Goal: Task Accomplishment & Management: Use online tool/utility

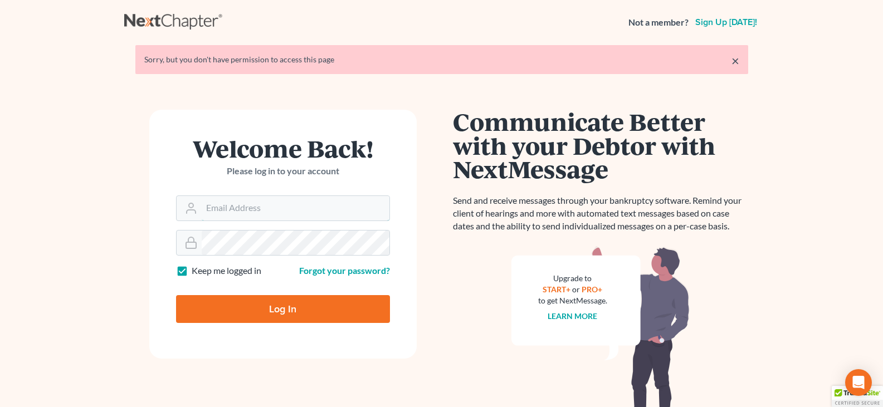
type input "[EMAIL_ADDRESS][DOMAIN_NAME]"
click at [257, 310] on input "Log In" at bounding box center [283, 309] width 214 height 28
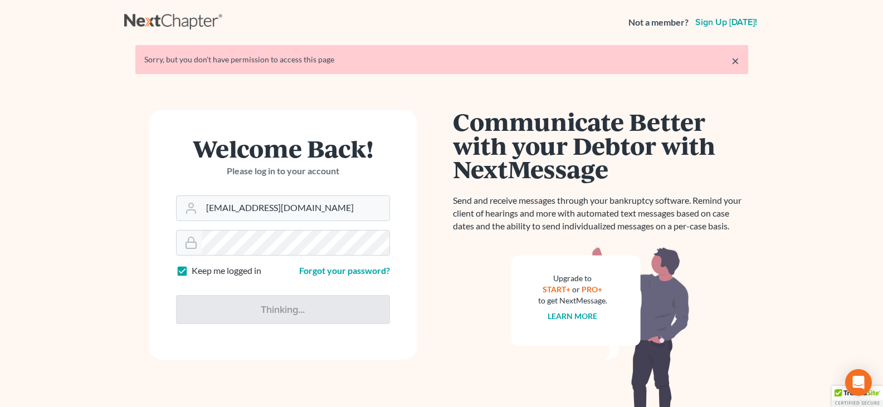
type input "Thinking..."
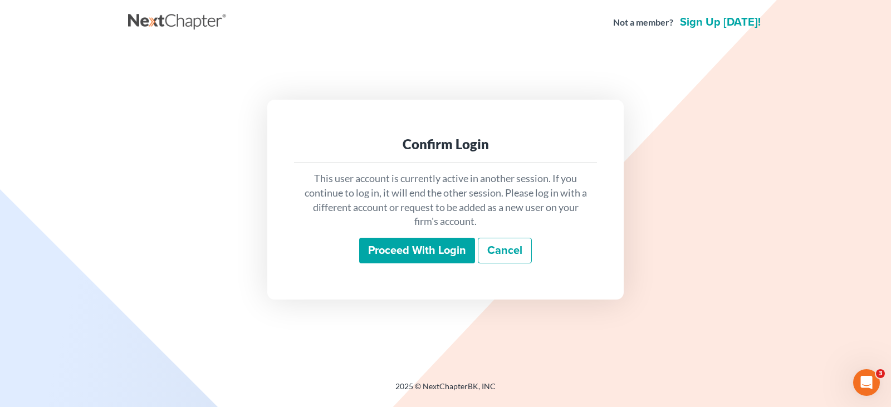
click at [402, 259] on input "Proceed with login" at bounding box center [417, 251] width 116 height 26
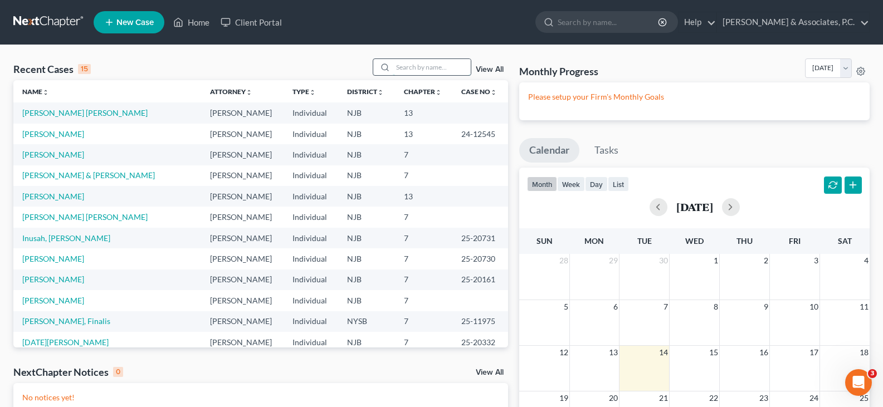
click at [399, 69] on input "search" at bounding box center [432, 67] width 78 height 16
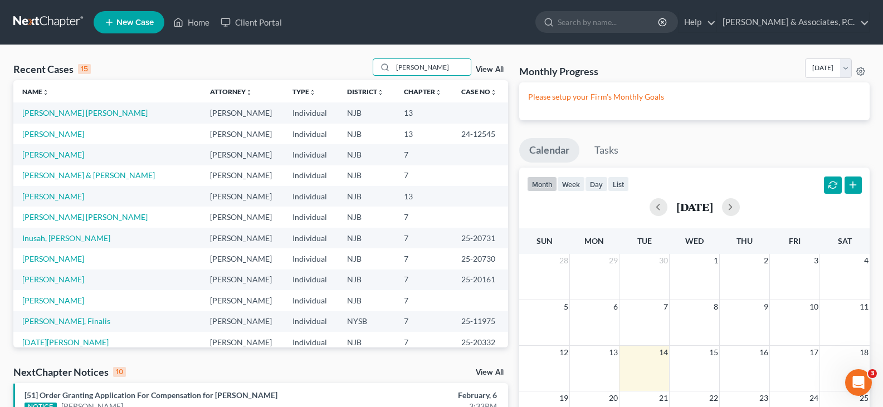
type input "mann"
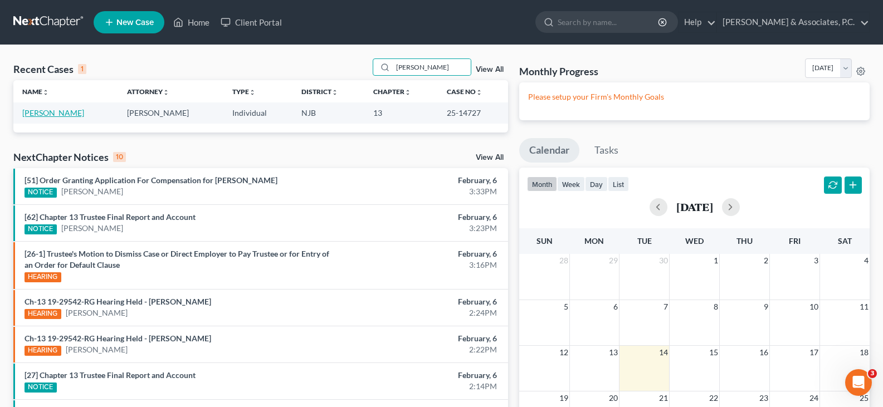
click at [41, 115] on link "Mann, Leslie" at bounding box center [53, 112] width 62 height 9
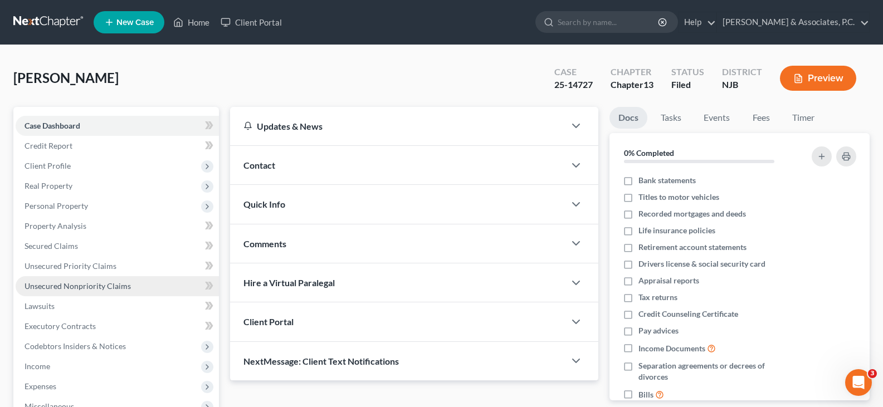
click at [93, 290] on span "Unsecured Nonpriority Claims" at bounding box center [78, 285] width 106 height 9
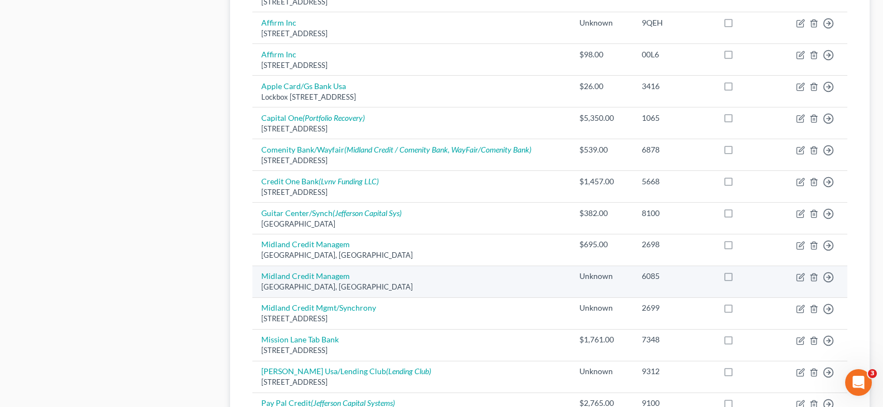
scroll to position [669, 0]
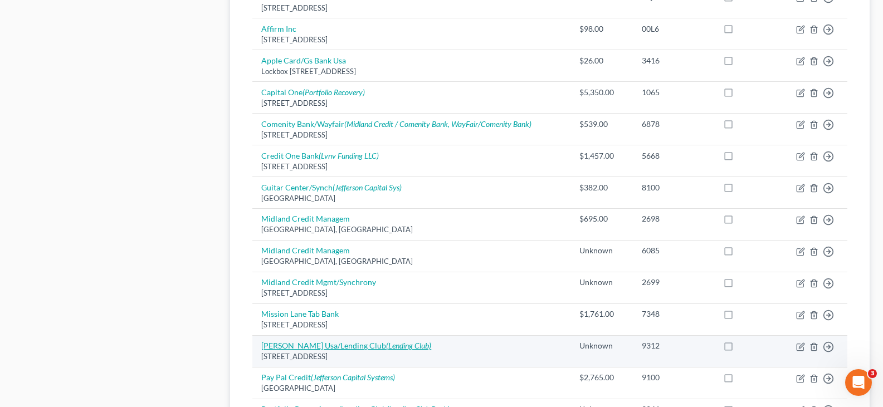
click at [319, 344] on link "Oliphant Usa/Lending Club (Lending Club)" at bounding box center [346, 345] width 170 height 9
select select "9"
select select "10"
select select "0"
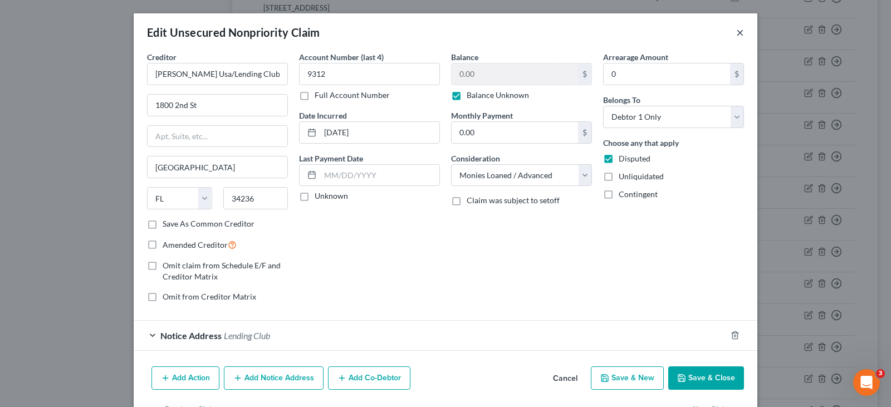
click at [737, 34] on button "×" at bounding box center [741, 32] width 8 height 13
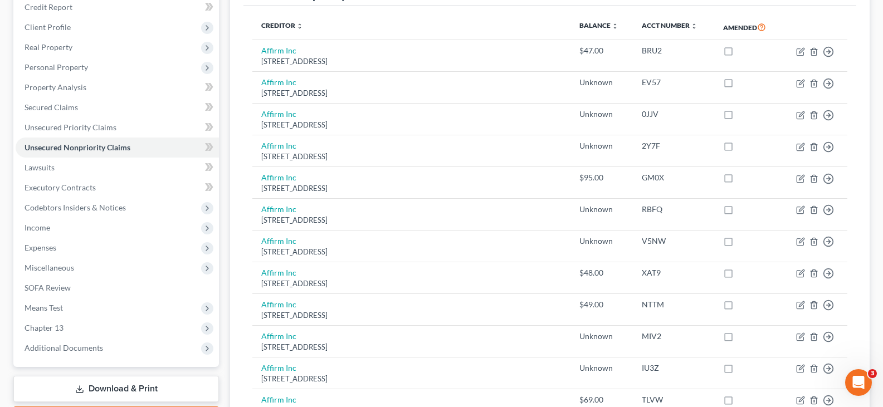
scroll to position [111, 0]
